Goal: Find specific page/section: Find specific page/section

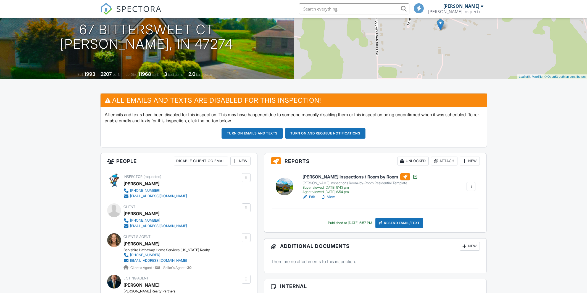
click at [473, 189] on div at bounding box center [471, 186] width 9 height 9
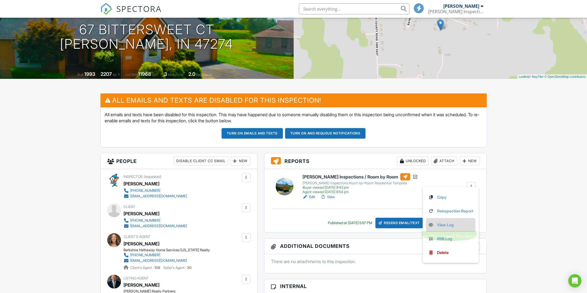
click at [445, 225] on link "View Log" at bounding box center [450, 225] width 45 height 6
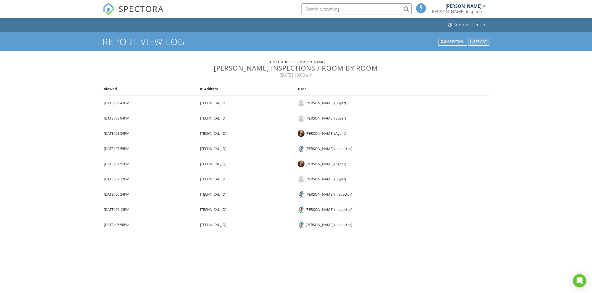
click at [478, 42] on div "Report" at bounding box center [478, 42] width 21 height 8
